Goal: Task Accomplishment & Management: Complete application form

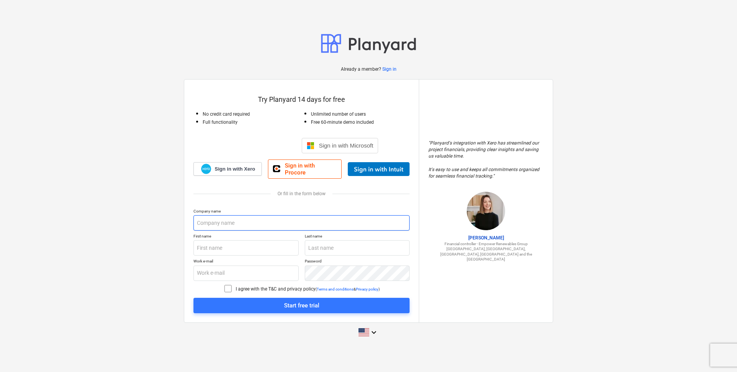
click at [253, 220] on input "text" at bounding box center [302, 222] width 216 height 15
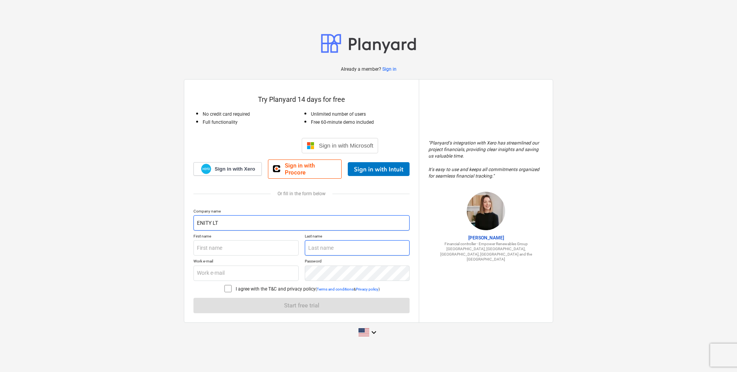
type input "ENITY LT"
click at [328, 248] on input "text" at bounding box center [357, 247] width 105 height 15
type input "Gribovskis"
click at [227, 243] on input "text" at bounding box center [246, 247] width 105 height 15
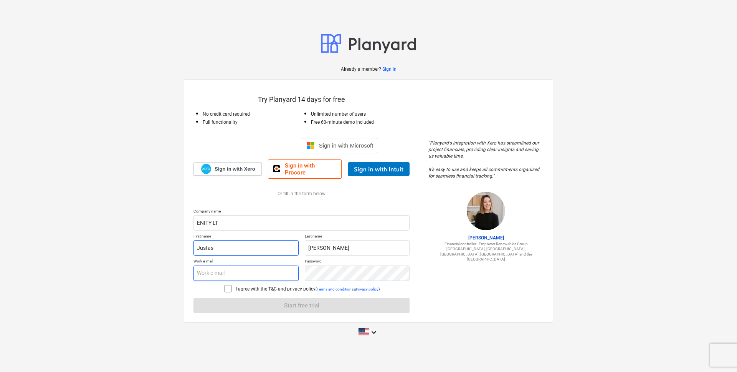
type input "Justas"
click at [200, 270] on input "text" at bounding box center [246, 272] width 105 height 15
type input "justas@enity.lt"
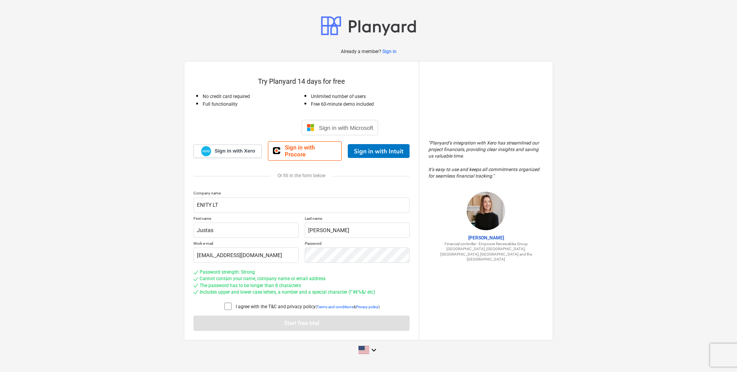
drag, startPoint x: 225, startPoint y: 301, endPoint x: 234, endPoint y: 314, distance: 16.1
click at [226, 301] on icon at bounding box center [227, 305] width 9 height 9
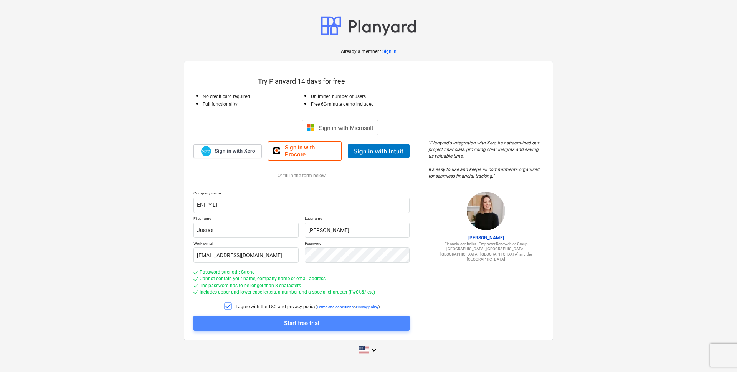
click at [276, 319] on span "Start free trial" at bounding box center [302, 323] width 198 height 10
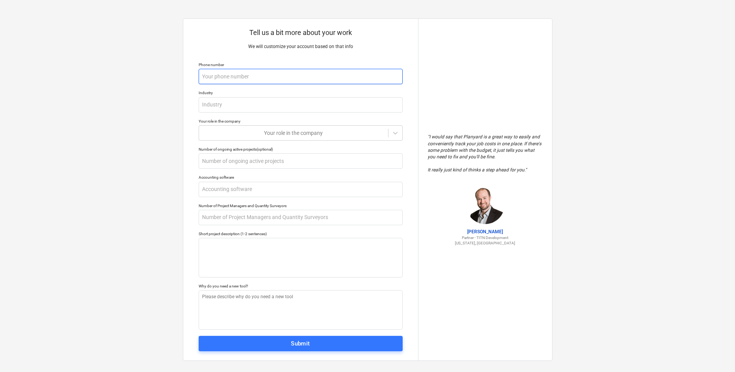
click at [277, 77] on input "text" at bounding box center [301, 76] width 204 height 15
type textarea "x"
type input "+"
type textarea "x"
type input "+3"
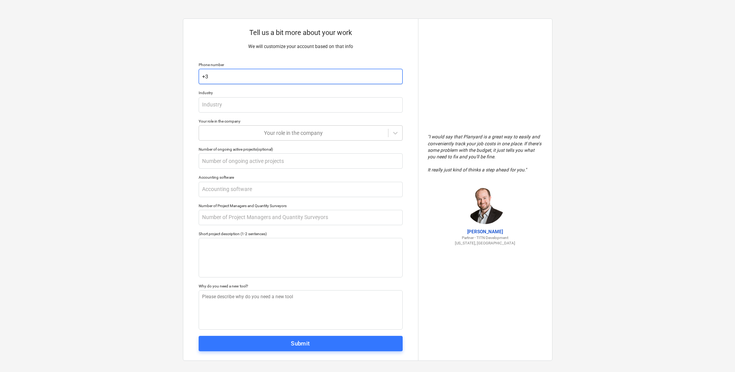
type textarea "x"
type input "+37"
type textarea "x"
type input "+370"
type textarea "x"
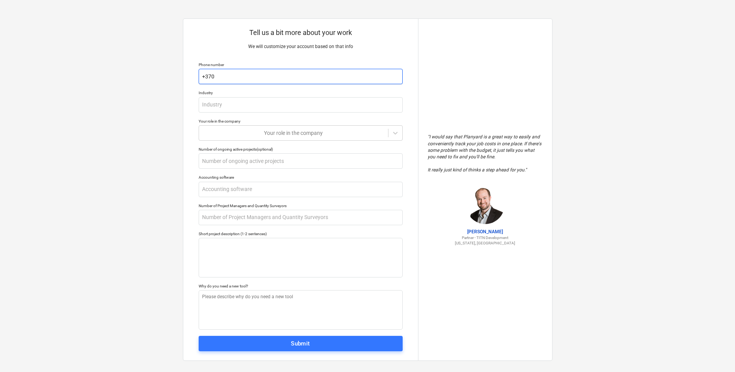
type input "+3706"
type textarea "x"
type input "+37069"
type textarea "x"
type input "+370699"
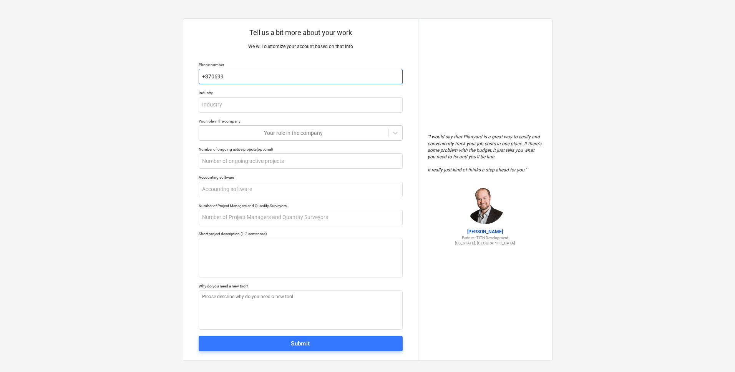
type textarea "x"
type input "+3706994"
type textarea "x"
type input "+37069949"
type textarea "x"
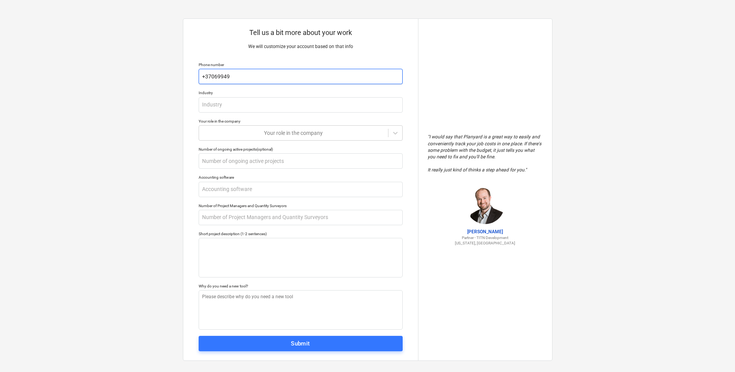
type input "+370699499"
type textarea "x"
type input "+3706994999"
type textarea "x"
type input "+37069949992"
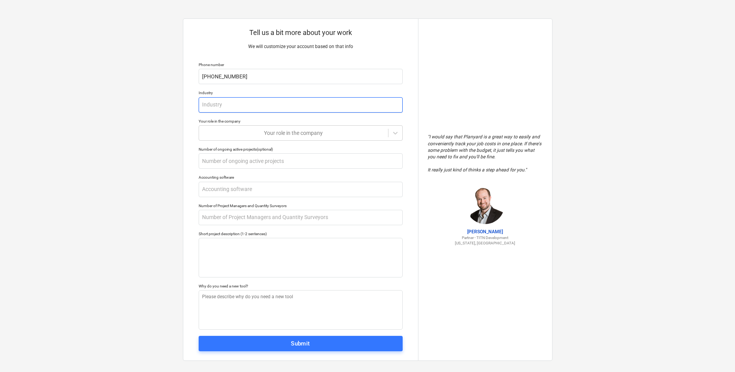
click at [220, 106] on input "text" at bounding box center [301, 104] width 204 height 15
type textarea "x"
type input "D"
type textarea "x"
type input "De"
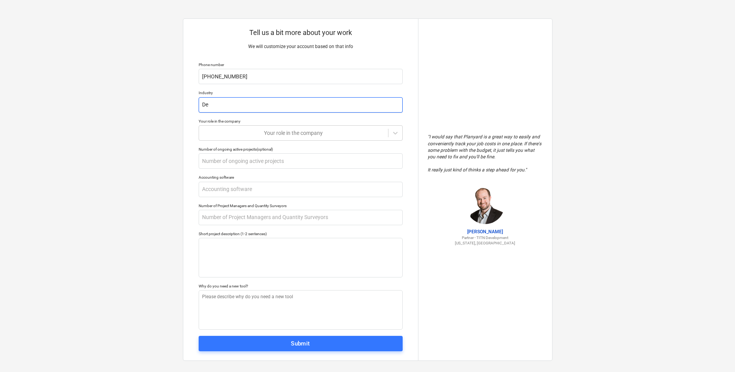
type textarea "x"
type input "Dev"
type textarea "x"
type input "Deve"
type textarea "x"
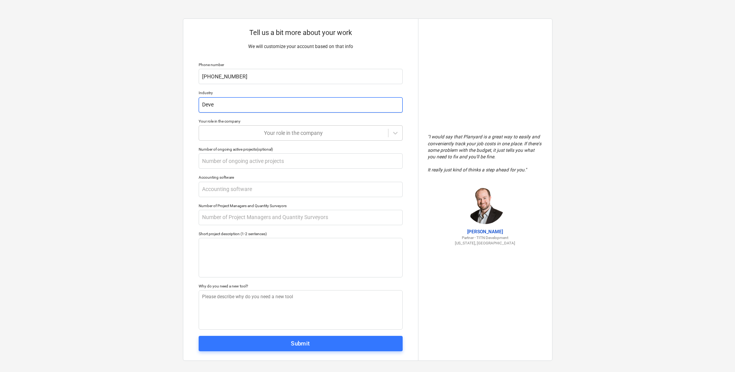
type input "Devel"
type textarea "x"
type input "Develo"
type textarea "x"
type input "Develom"
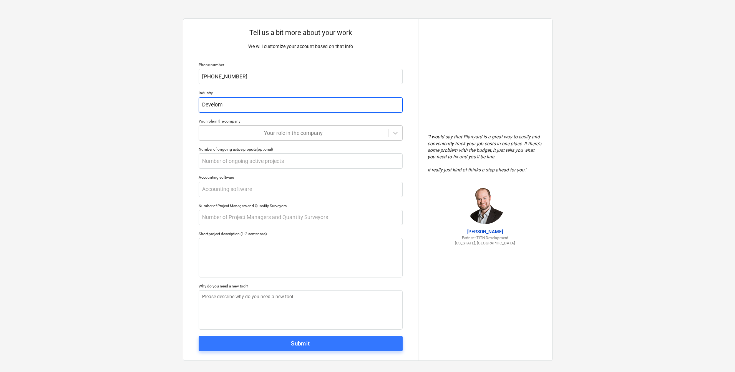
type textarea "x"
type input "Develomp"
type textarea "x"
type input "Develompi"
type textarea "x"
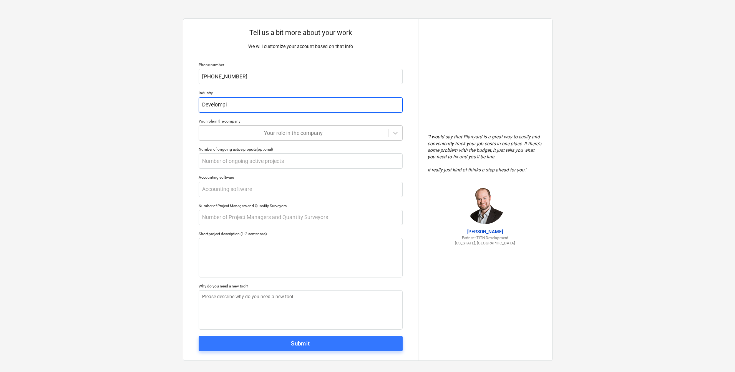
type input "Develompin"
type textarea "x"
type input "Develomping"
type textarea "x"
click at [246, 137] on div "Your role in the company" at bounding box center [293, 132] width 189 height 11
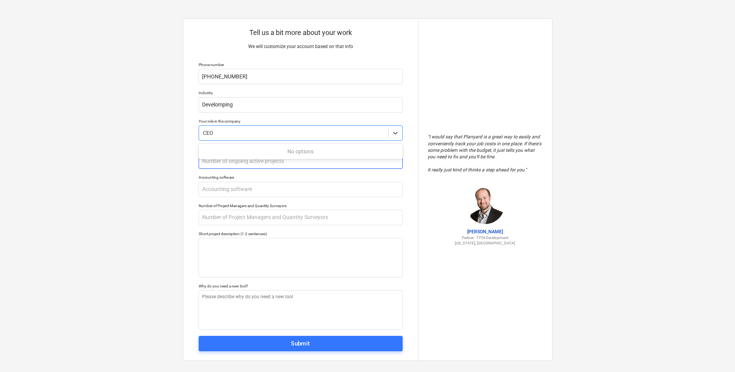
type input "CEO"
type textarea "x"
click at [274, 164] on input "text" at bounding box center [301, 160] width 204 height 15
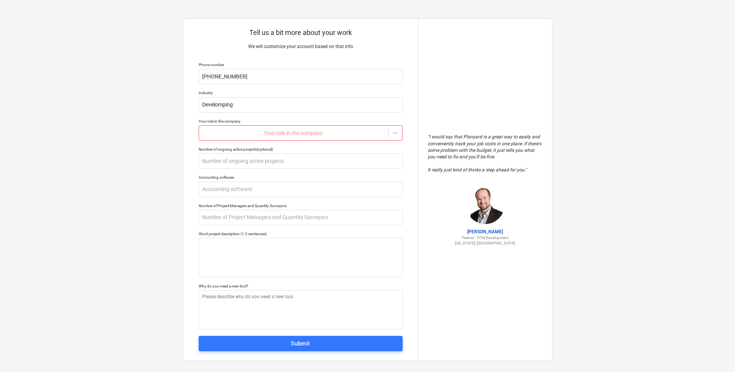
click at [303, 134] on div at bounding box center [293, 133] width 181 height 8
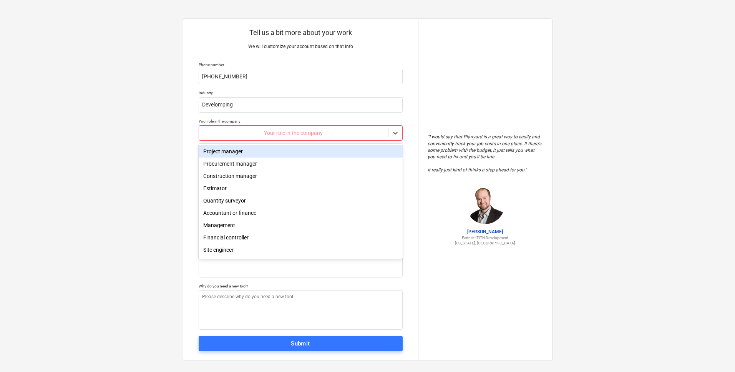
click at [239, 152] on div "Project manager" at bounding box center [301, 151] width 204 height 12
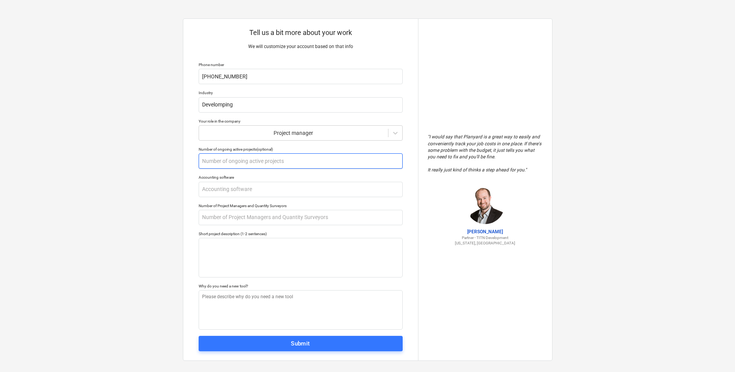
drag, startPoint x: 267, startPoint y: 160, endPoint x: 272, endPoint y: 161, distance: 5.1
click at [267, 160] on input "text" at bounding box center [301, 160] width 204 height 15
type textarea "x"
type input "8"
click at [282, 187] on input "text" at bounding box center [301, 189] width 204 height 15
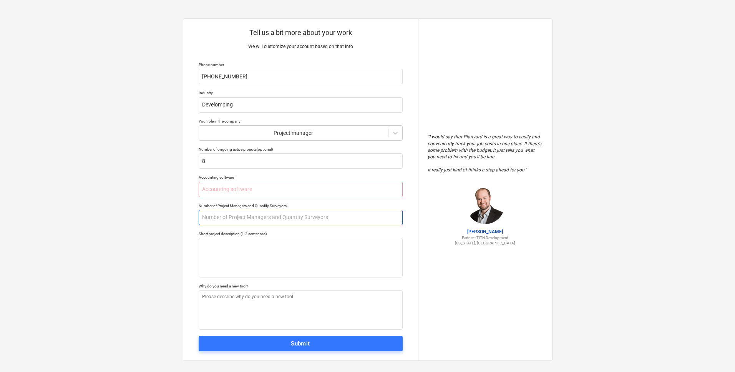
click at [306, 214] on input "text" at bounding box center [301, 217] width 204 height 15
type textarea "x"
type input "9"
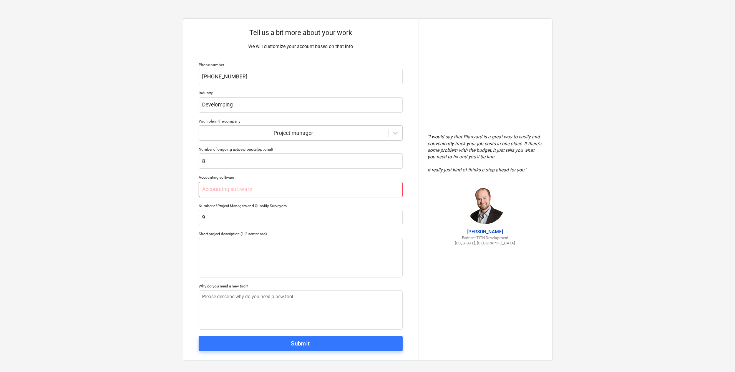
click at [291, 189] on input "text" at bounding box center [301, 189] width 204 height 15
type textarea "x"
type input "L"
type textarea "x"
type input "Lo"
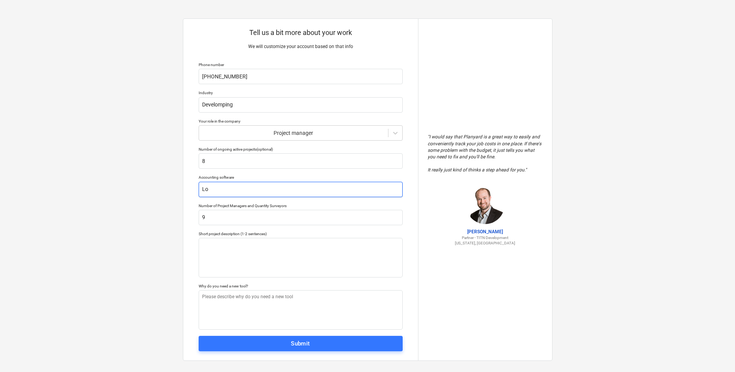
type textarea "x"
type input "Loc"
type textarea "x"
type input "Loca"
type textarea "x"
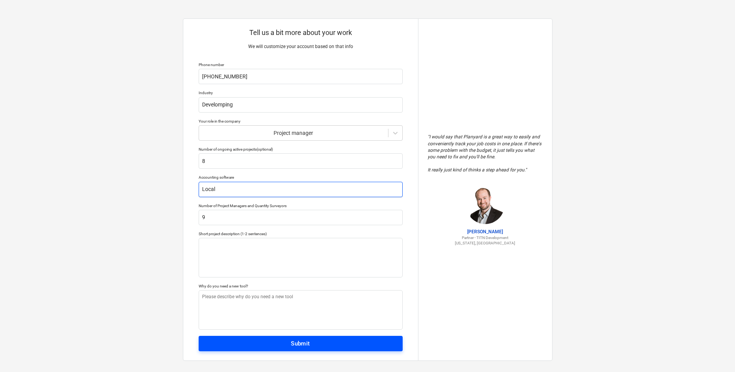
type input "Local"
click at [316, 346] on span "Submit" at bounding box center [300, 343] width 187 height 10
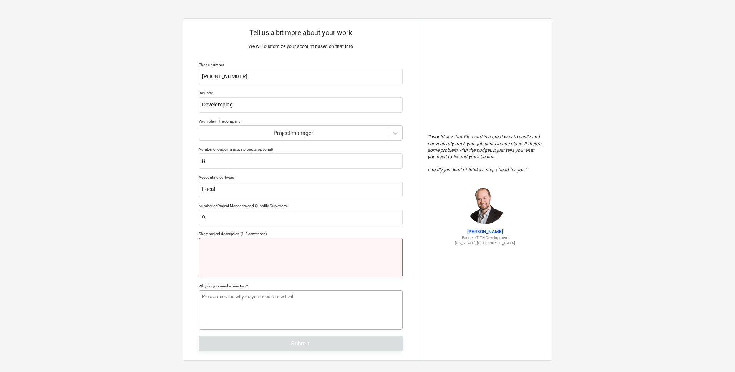
click at [270, 260] on textarea at bounding box center [301, 258] width 204 height 40
type textarea "x"
type textarea "B"
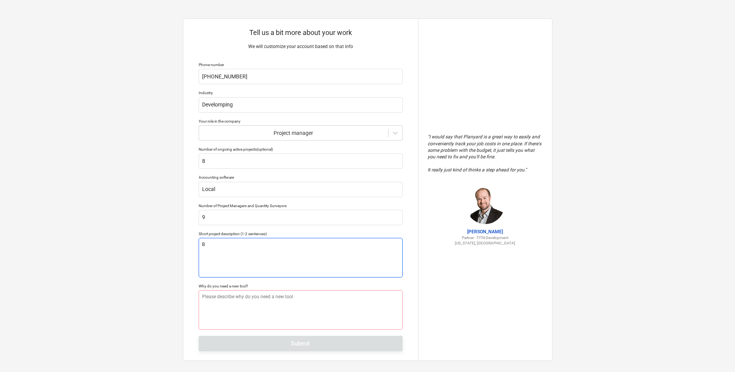
type textarea "x"
type textarea "Bu"
type textarea "x"
type textarea "Bui"
type textarea "x"
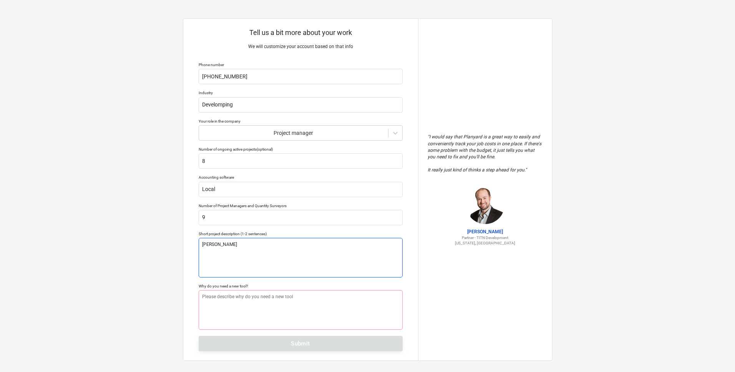
type textarea "Buil"
type textarea "x"
type textarea "Build"
type textarea "x"
type textarea "Buildi"
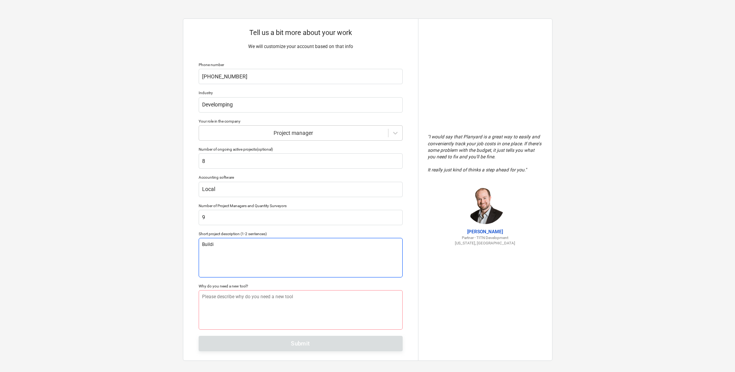
type textarea "x"
type textarea "Buildin"
type textarea "x"
type textarea "Building"
type textarea "x"
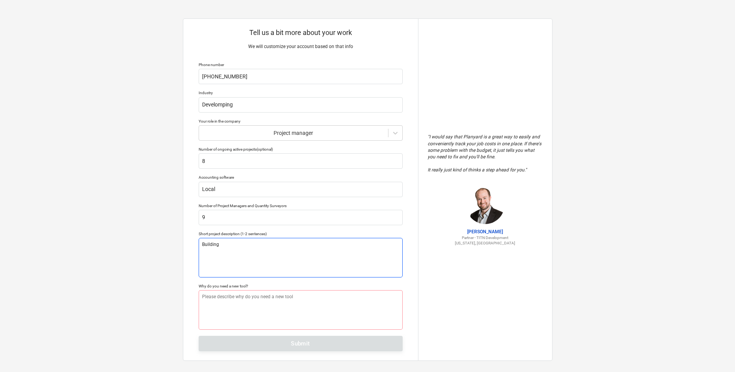
type textarea "Building"
type textarea "x"
type textarea "Building s"
type textarea "x"
type textarea "Building si"
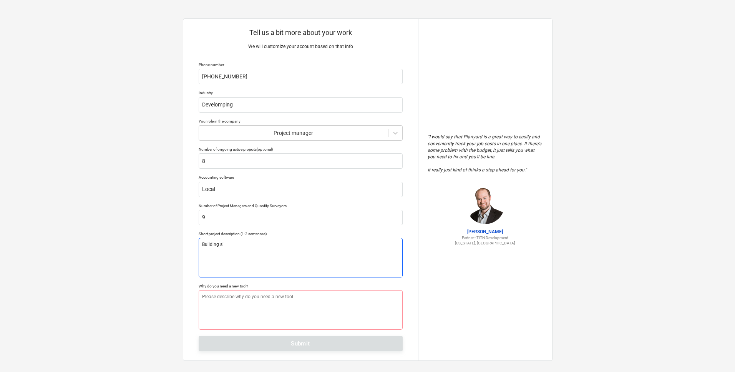
type textarea "x"
type textarea "Building sit"
type textarea "x"
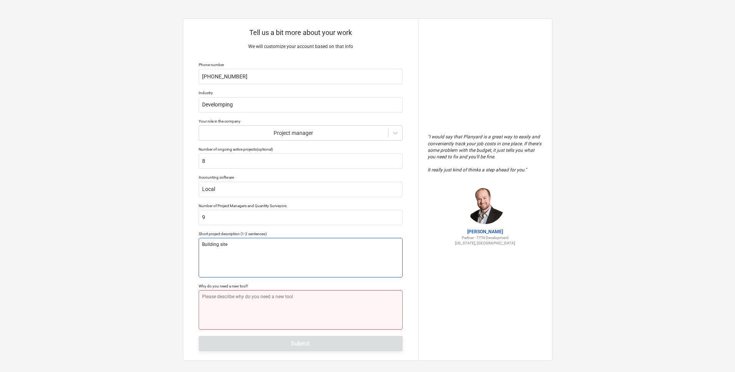
type textarea "Building site"
click at [268, 314] on textarea at bounding box center [301, 310] width 204 height 40
type textarea "x"
type textarea "A"
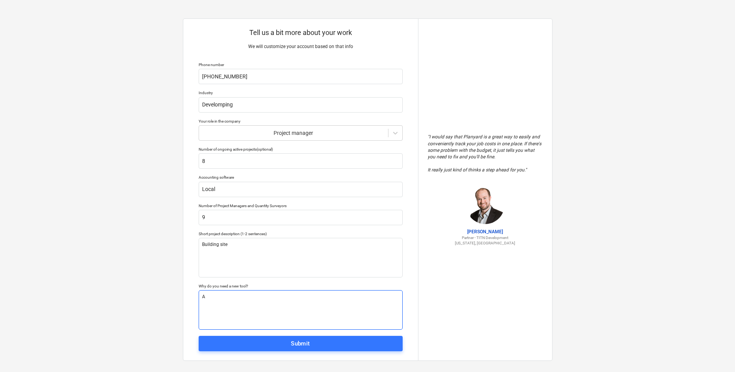
type textarea "x"
type textarea "Ac"
type textarea "x"
type textarea "Act"
type textarea "x"
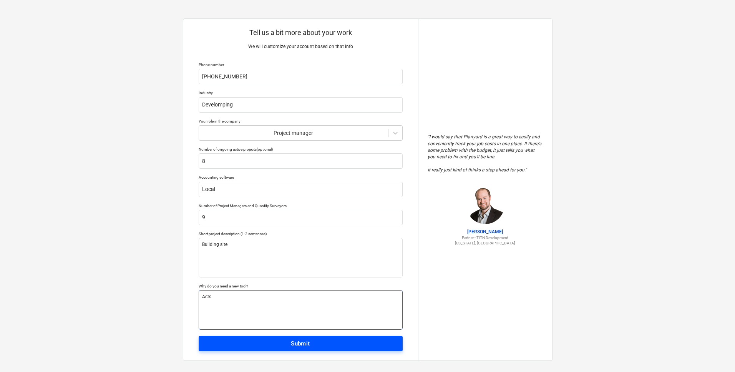
type textarea "Acts"
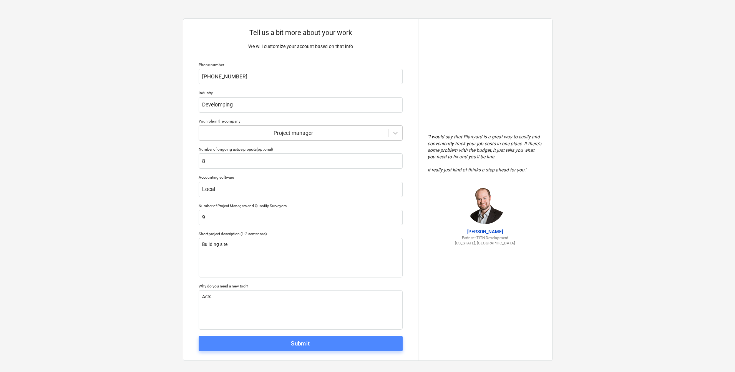
click at [313, 347] on span "Submit" at bounding box center [300, 343] width 187 height 10
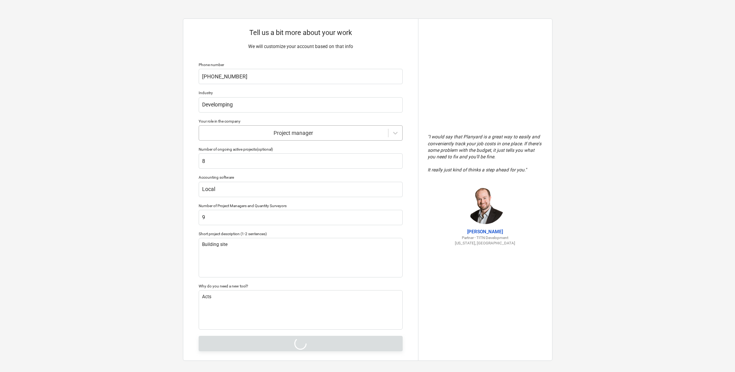
type textarea "x"
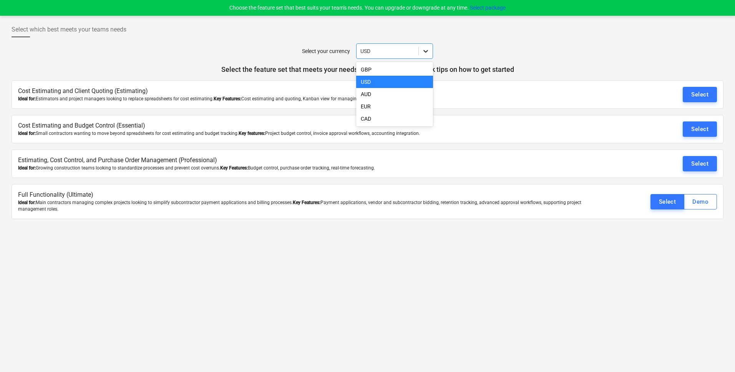
click at [422, 51] on div at bounding box center [426, 51] width 14 height 14
click at [389, 106] on div "EUR" at bounding box center [394, 106] width 77 height 12
